Goal: Task Accomplishment & Management: Complete application form

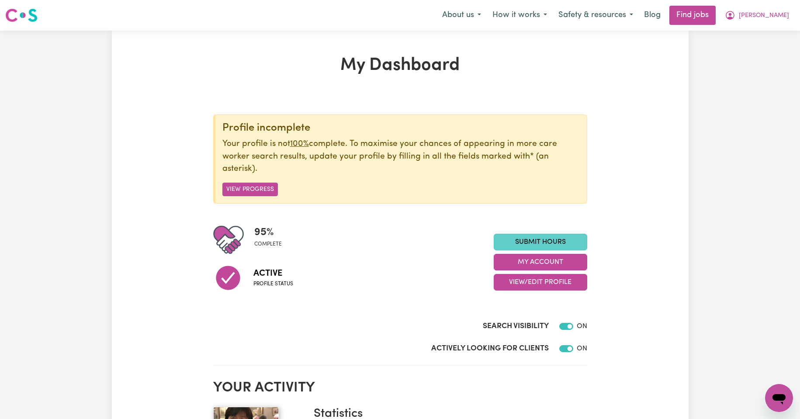
click at [541, 239] on link "Submit Hours" at bounding box center [541, 242] width 94 height 17
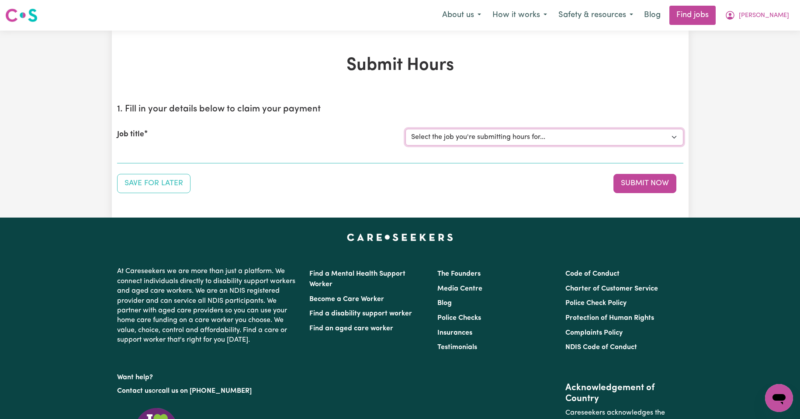
click at [674, 138] on select "Select the job you're submitting hours for... [Kishore Hands Of Care] Support W…" at bounding box center [545, 137] width 278 height 17
select select "14320"
click at [406, 129] on select "Select the job you're submitting hours for... [Kishore Hands Of Care] Support W…" at bounding box center [545, 137] width 278 height 17
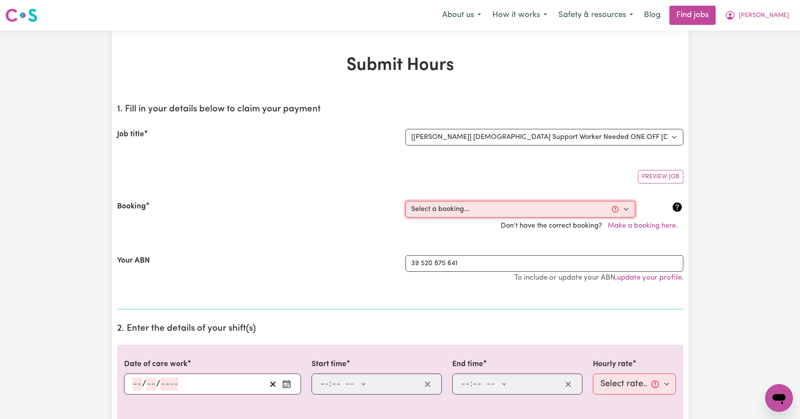
click at [627, 210] on select "Select a booking... [DATE] 08:00am to 09:30am (ONE-OFF) [DATE] 08:00am to 09:30…" at bounding box center [521, 209] width 230 height 17
click at [780, 16] on span "[PERSON_NAME]" at bounding box center [764, 16] width 50 height 10
click at [744, 34] on link "My Account" at bounding box center [760, 34] width 69 height 17
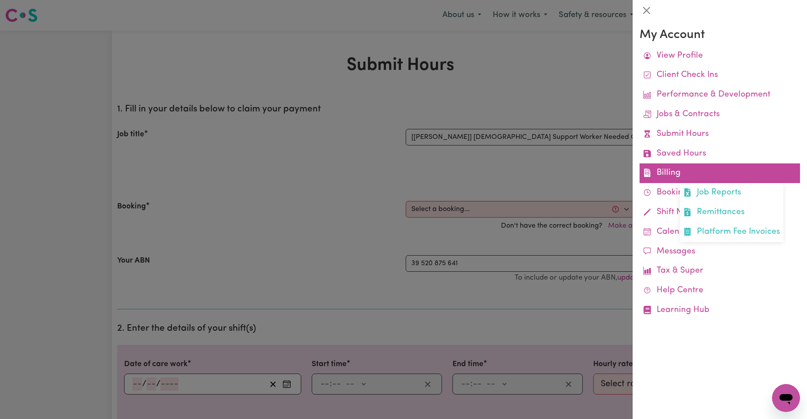
click at [667, 171] on link "Billing Job Reports Remittances Platform Fee Invoices" at bounding box center [720, 173] width 160 height 20
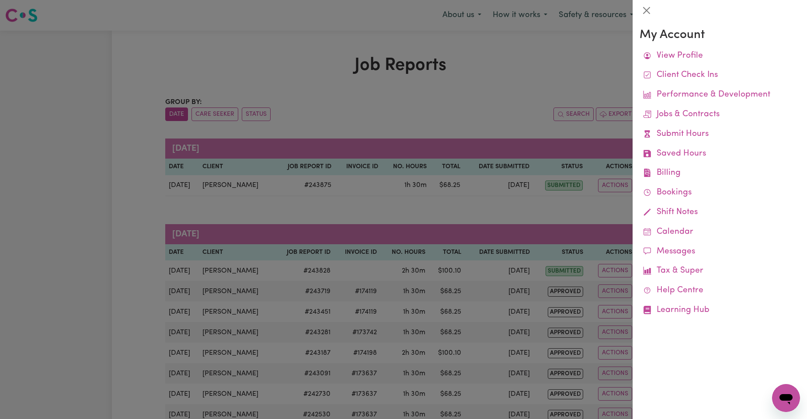
click at [572, 113] on div at bounding box center [403, 209] width 807 height 419
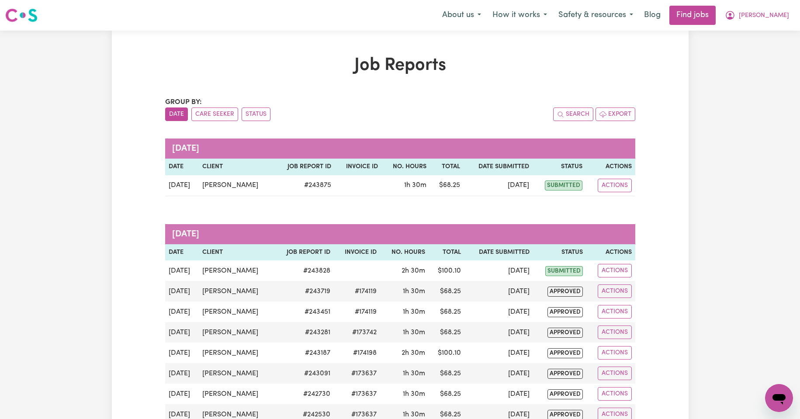
click at [175, 115] on button "Date" at bounding box center [176, 115] width 23 height 14
click at [777, 14] on span "[PERSON_NAME]" at bounding box center [764, 16] width 50 height 10
click at [755, 34] on link "My Account" at bounding box center [760, 34] width 69 height 17
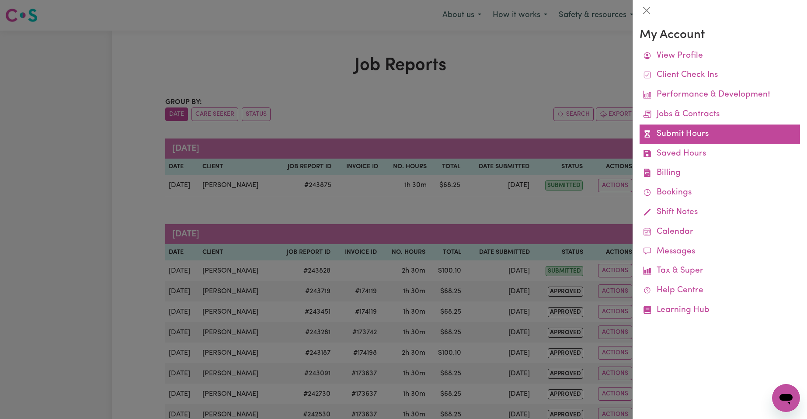
click at [665, 131] on link "Submit Hours" at bounding box center [720, 135] width 160 height 20
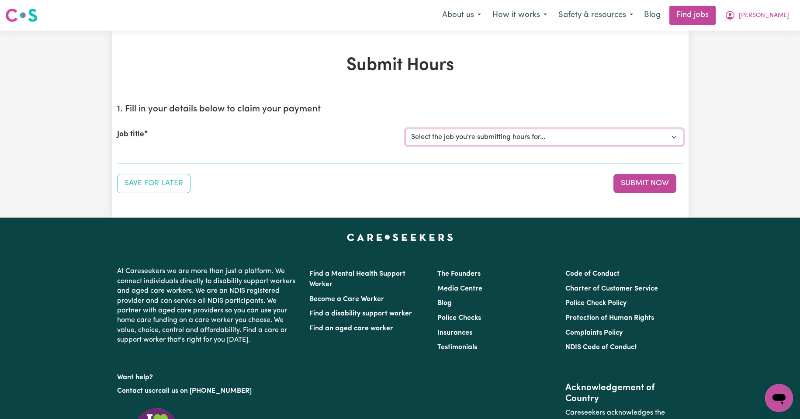
click at [675, 138] on select "Select the job you're submitting hours for... [Kishore Hands Of Care] Support W…" at bounding box center [545, 137] width 278 height 17
select select "14320"
click at [406, 129] on select "Select the job you're submitting hours for... [Kishore Hands Of Care] Support W…" at bounding box center [545, 137] width 278 height 17
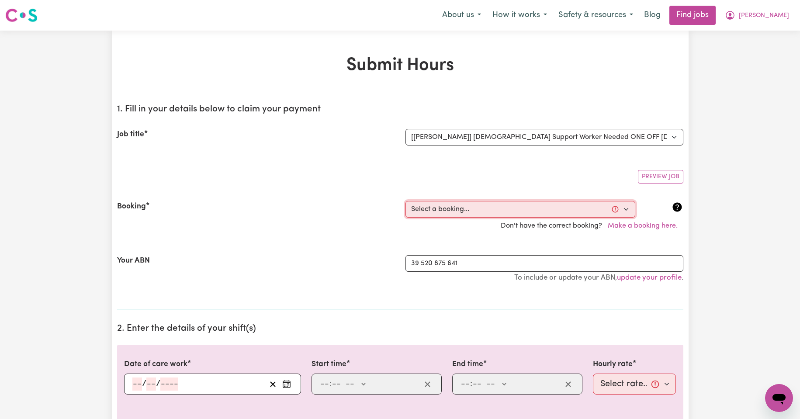
click at [626, 209] on select "Select a booking... [DATE] 08:00am to 09:30am (ONE-OFF) [DATE] 08:00am to 09:30…" at bounding box center [521, 209] width 230 height 17
click at [625, 210] on select "Select a booking... [DATE] 08:00am to 09:30am (ONE-OFF) [DATE] 08:00am to 09:30…" at bounding box center [521, 209] width 230 height 17
click at [634, 226] on button "Make a booking here." at bounding box center [642, 226] width 81 height 17
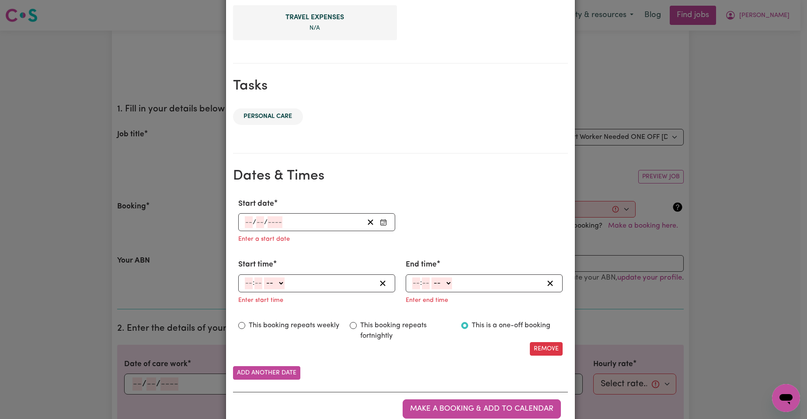
scroll to position [379, 0]
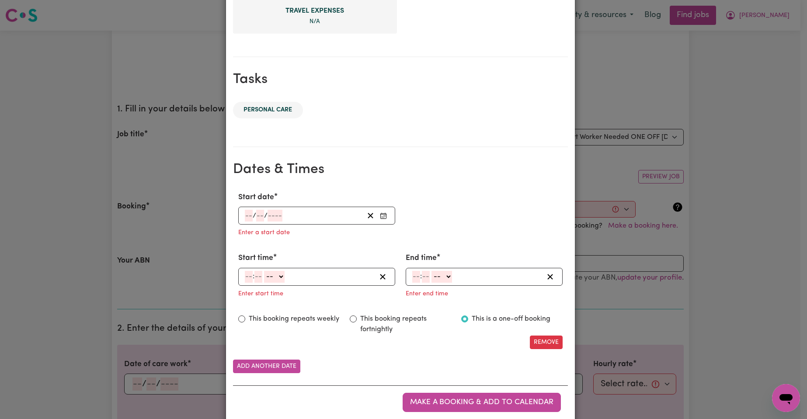
click at [253, 220] on span "/" at bounding box center [254, 216] width 3 height 8
click at [246, 220] on input "number" at bounding box center [249, 216] width 8 height 12
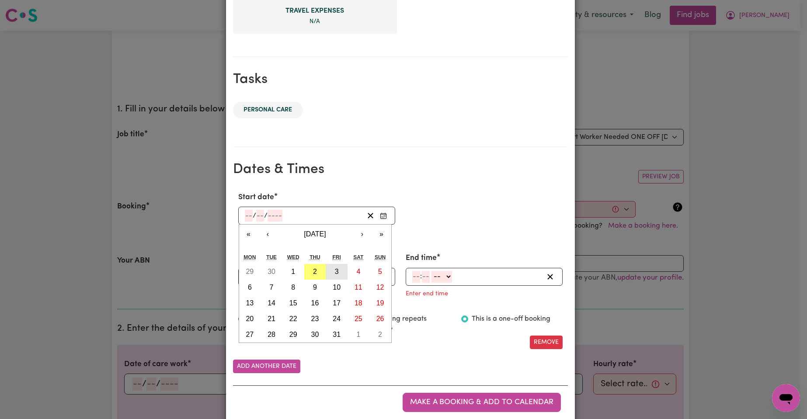
click at [335, 270] on abbr "3" at bounding box center [337, 271] width 4 height 7
type input "2025-10-03"
type input "3"
type input "10"
type input "2025"
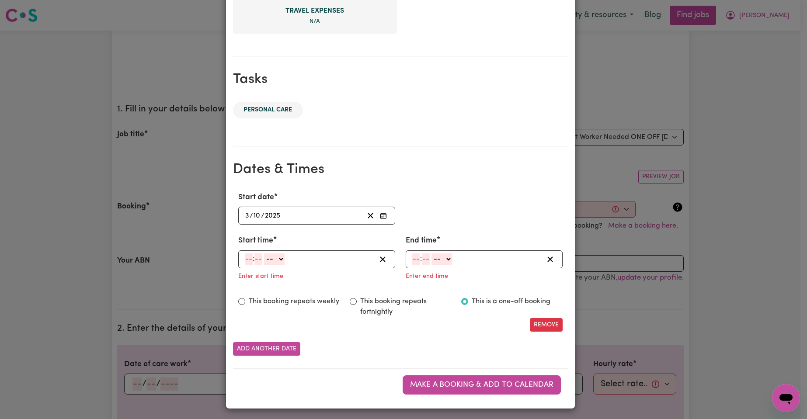
click at [278, 258] on select "-- AM PM" at bounding box center [274, 260] width 21 height 12
click at [245, 263] on input "number" at bounding box center [249, 260] width 8 height 12
type input "8"
type input "0"
click at [280, 261] on select "-- AM PM" at bounding box center [273, 260] width 21 height 12
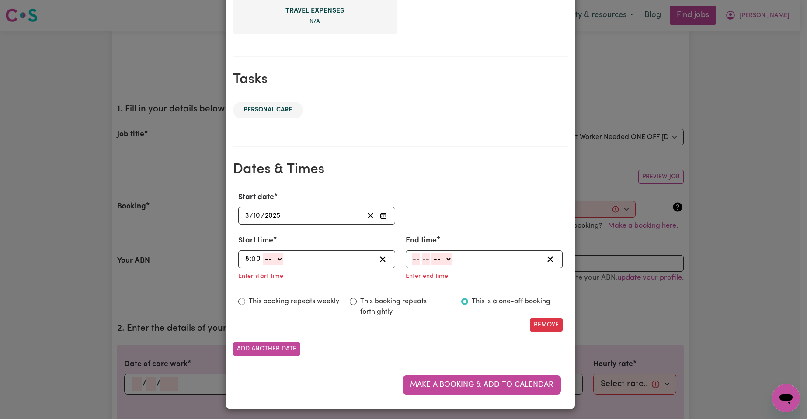
select select "am"
click at [263, 254] on select "-- AM PM" at bounding box center [273, 260] width 21 height 12
type input "08:00"
click at [416, 264] on input "number" at bounding box center [416, 260] width 8 height 12
type input "9"
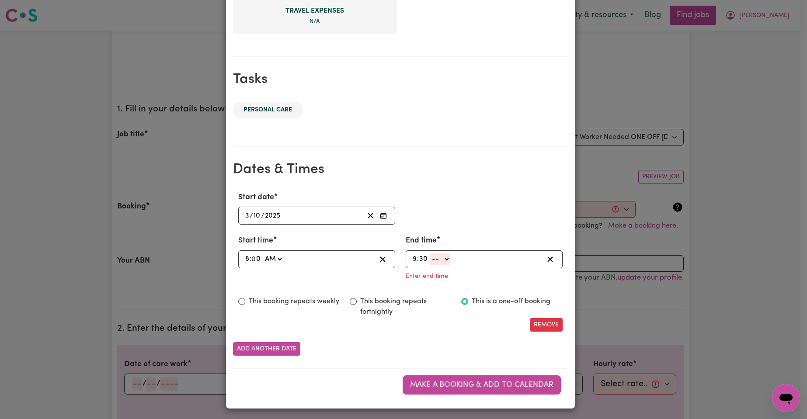
type input "30"
click at [442, 258] on select "-- AM PM" at bounding box center [440, 260] width 21 height 12
select select "am"
click at [430, 265] on select "-- AM PM" at bounding box center [440, 260] width 21 height 12
type input "09:30"
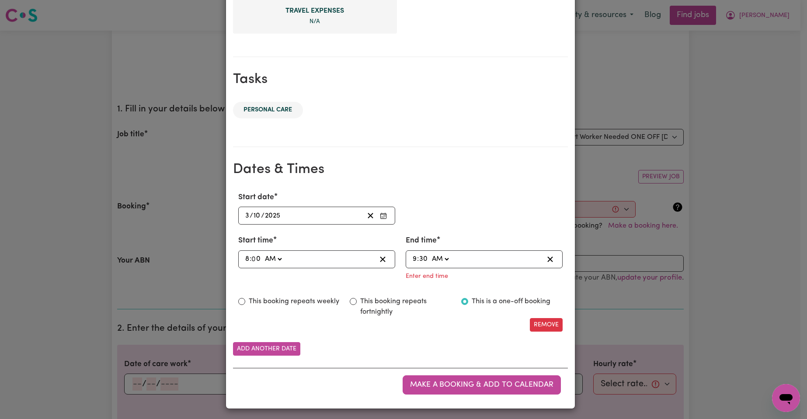
scroll to position [364, 0]
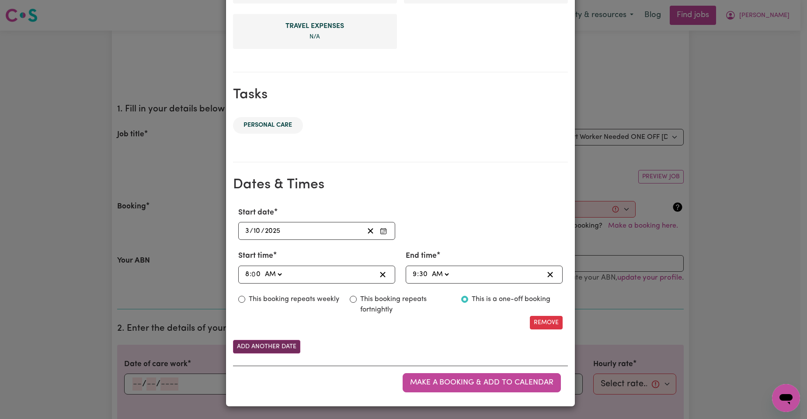
click at [277, 345] on button "Add another date" at bounding box center [266, 347] width 67 height 14
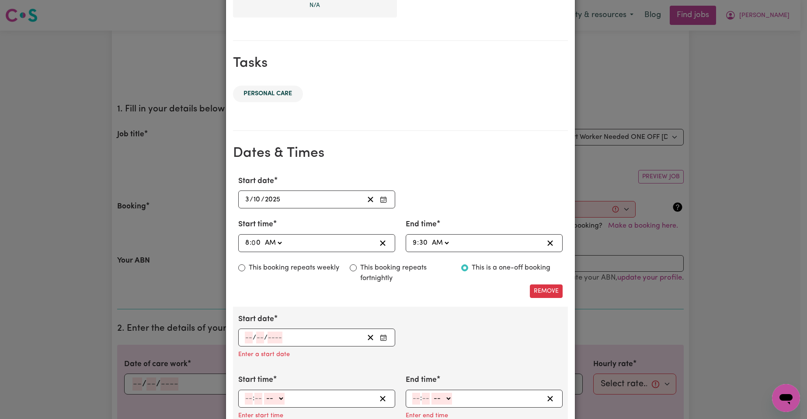
scroll to position [407, 0]
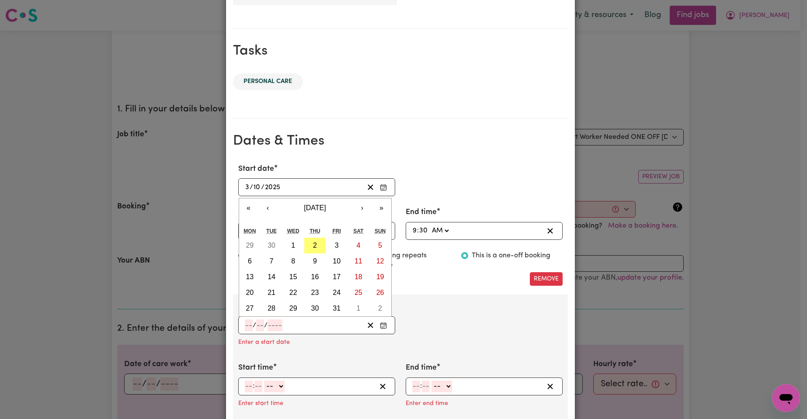
click at [248, 326] on input "number" at bounding box center [249, 326] width 8 height 12
click at [248, 262] on abbr "6" at bounding box center [250, 260] width 4 height 7
type input "2025-10-06"
type input "6"
type input "10"
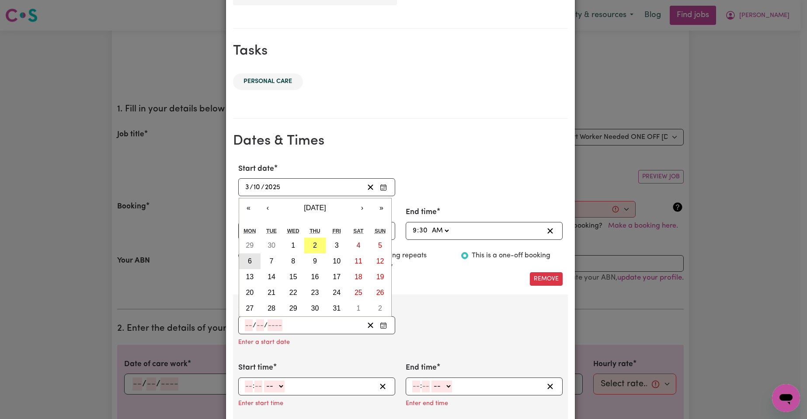
type input "2025"
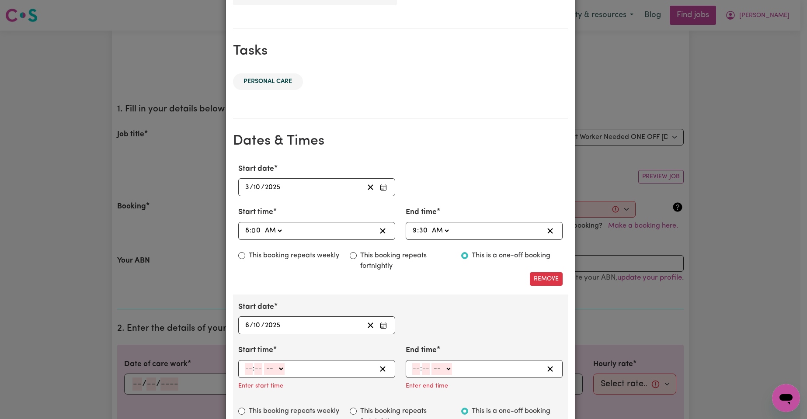
click at [246, 367] on input "number" at bounding box center [249, 369] width 8 height 12
type input "8"
type input "00"
click at [276, 369] on select "-- AM PM" at bounding box center [273, 369] width 21 height 12
select select "am"
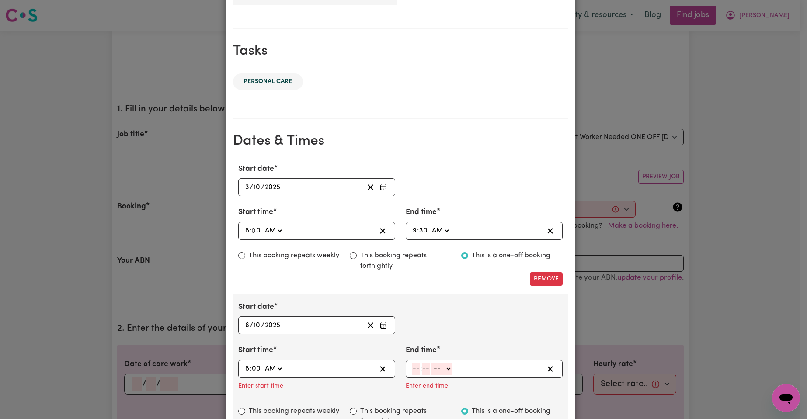
click at [263, 363] on select "-- AM PM" at bounding box center [273, 369] width 21 height 12
type input "08:00"
type input "0"
click at [414, 368] on input "number" at bounding box center [416, 369] width 8 height 12
type input "9"
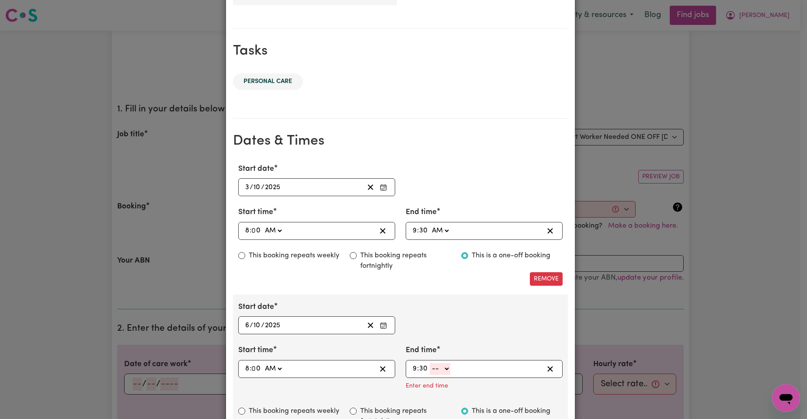
type input "30"
click at [443, 368] on select "-- AM PM" at bounding box center [440, 369] width 21 height 12
select select "am"
click at [430, 363] on select "-- AM PM" at bounding box center [440, 369] width 21 height 12
type input "09:30"
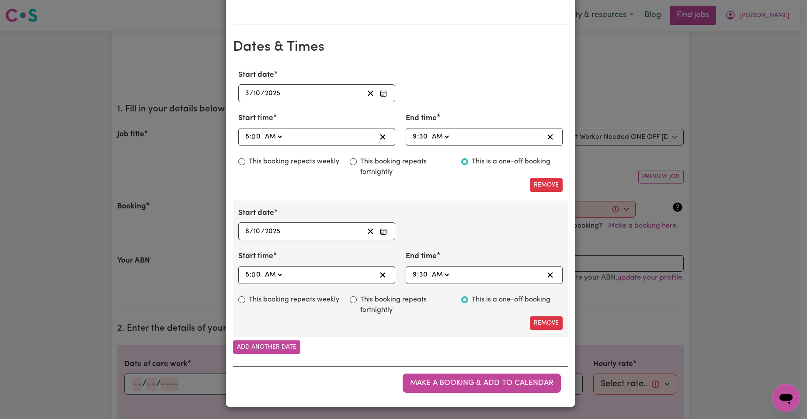
scroll to position [502, 0]
click at [458, 379] on span "Make a booking & add to calendar" at bounding box center [481, 382] width 143 height 7
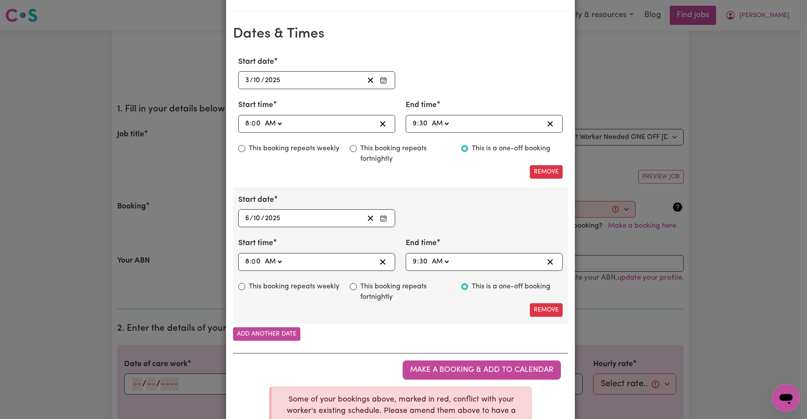
scroll to position [558, 0]
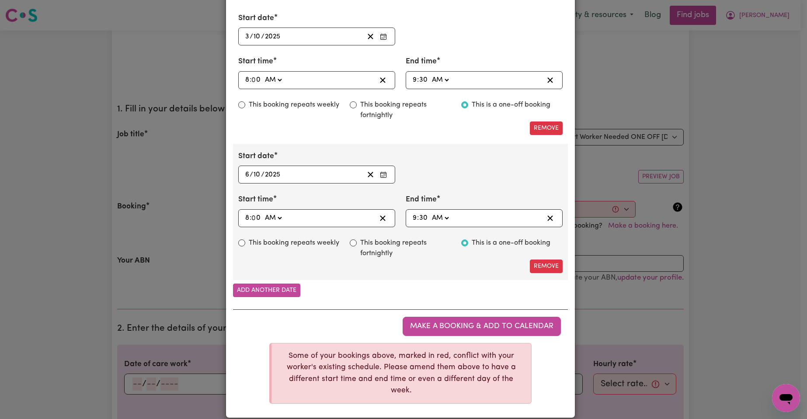
click at [706, 125] on div "My Care Services Booking Your client Maria Galtieri Suburb CROYDON, New South W…" at bounding box center [403, 209] width 807 height 419
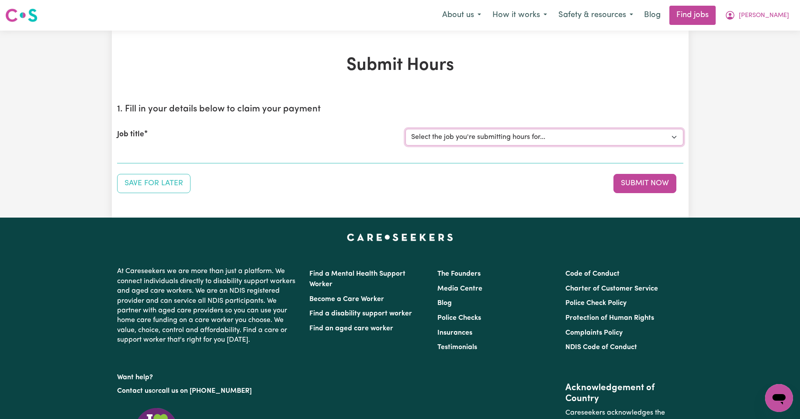
click at [675, 138] on select "Select the job you're submitting hours for... [Kishore Hands Of Care] Support W…" at bounding box center [545, 137] width 278 height 17
select select "14320"
click at [406, 129] on select "Select the job you're submitting hours for... [Kishore Hands Of Care] Support W…" at bounding box center [545, 137] width 278 height 17
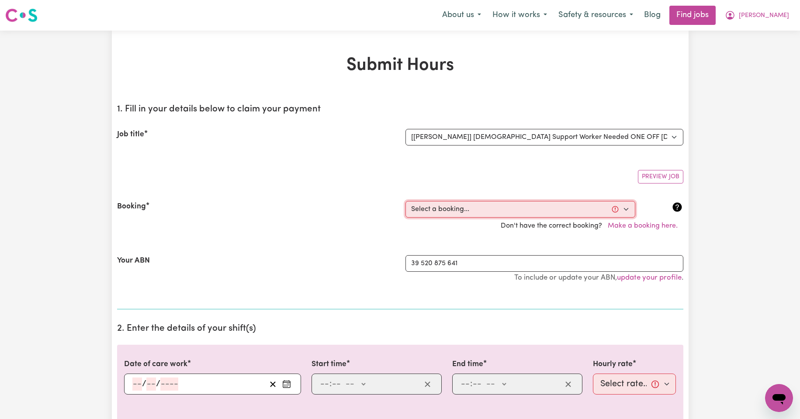
click at [624, 209] on select "Select a booking... [DATE] 08:00am to 09:30am (ONE-OFF) [DATE] 08:00am to 09:30…" at bounding box center [521, 209] width 230 height 17
click at [624, 210] on select "Select a booking... [DATE] 08:00am to 09:30am (ONE-OFF) [DATE] 08:00am to 09:30…" at bounding box center [521, 209] width 230 height 17
